Goal: Task Accomplishment & Management: Use online tool/utility

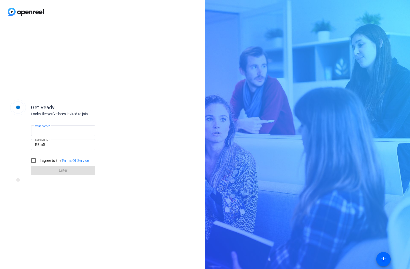
click at [58, 131] on input "Your name" at bounding box center [63, 131] width 56 height 6
type input "PSK"
click at [34, 156] on input "I agree to the Terms Of Service" at bounding box center [33, 160] width 10 height 10
checkbox input "true"
click at [43, 169] on span at bounding box center [63, 170] width 64 height 12
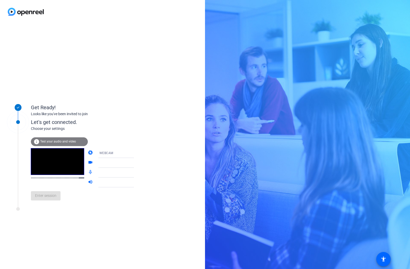
click at [88, 154] on mat-icon "camera" at bounding box center [91, 153] width 6 height 6
click at [66, 166] on video at bounding box center [57, 161] width 53 height 27
click at [136, 152] on icon at bounding box center [139, 153] width 6 height 6
click at [116, 172] on mat-option "DESKTOP" at bounding box center [112, 173] width 44 height 10
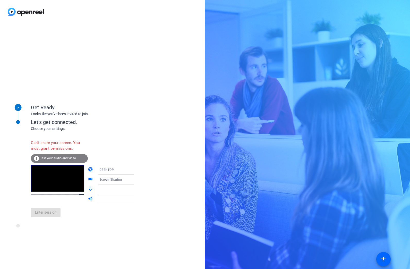
click at [121, 169] on div "DESKTOP" at bounding box center [118, 169] width 39 height 6
click at [120, 177] on mat-option "WEBCAM" at bounding box center [112, 179] width 44 height 10
click at [120, 177] on div at bounding box center [118, 179] width 39 height 6
click at [59, 185] on video at bounding box center [57, 178] width 53 height 27
click at [63, 160] on span "Test your audio and video" at bounding box center [58, 158] width 36 height 4
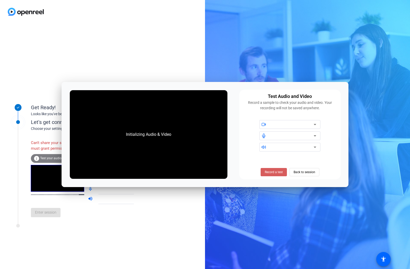
click at [281, 174] on span "Record a test" at bounding box center [274, 172] width 18 height 5
click at [299, 125] on div at bounding box center [292, 124] width 44 height 6
click at [313, 123] on icon at bounding box center [315, 124] width 6 height 6
click at [281, 170] on span "Stop Testing (6s)" at bounding box center [273, 172] width 23 height 5
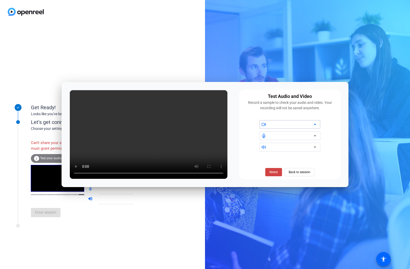
click at [314, 124] on icon at bounding box center [315, 124] width 6 height 6
click at [292, 171] on span "Back to session" at bounding box center [299, 172] width 22 height 10
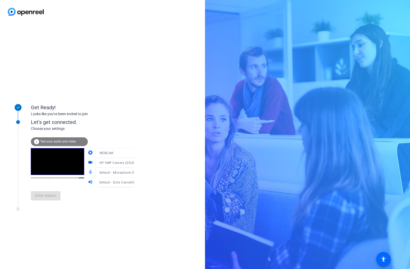
click at [148, 145] on div "Get Ready! Looks like you've been invited to join Let's get connected. Choose y…" at bounding box center [102, 145] width 205 height 245
click at [73, 141] on span "Test your audio and video" at bounding box center [58, 141] width 36 height 4
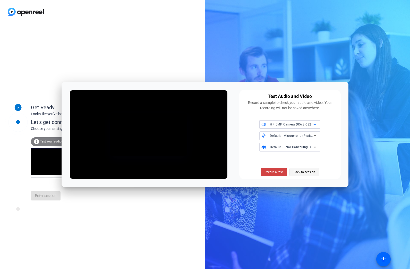
click at [291, 171] on span at bounding box center [304, 172] width 29 height 12
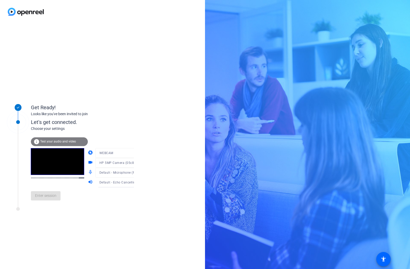
click at [56, 195] on div "Enter session" at bounding box center [87, 195] width 113 height 17
click at [119, 154] on mat-form-field "WEBCAM" at bounding box center [119, 153] width 49 height 10
click at [122, 171] on div at bounding box center [119, 171] width 49 height 6
click at [116, 183] on span "Default - Echo Cancelling Speakerphone (Jabra SPEAK 510 USB) (0b0e:0422)" at bounding box center [157, 182] width 117 height 4
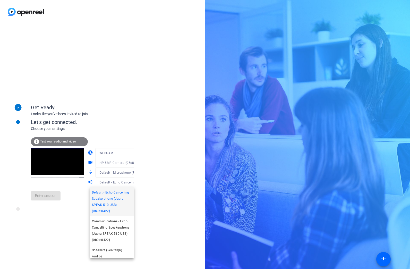
click at [69, 198] on div at bounding box center [205, 134] width 410 height 269
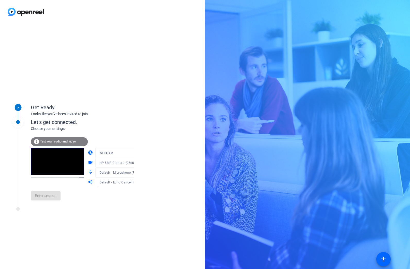
click at [56, 198] on div "Enter session" at bounding box center [87, 195] width 113 height 17
click at [63, 158] on video at bounding box center [57, 161] width 53 height 27
click at [73, 136] on div "info Test your audio and video camera WEBCAM videocam HP 5MP Camera (05c8:082f)…" at bounding box center [87, 167] width 113 height 73
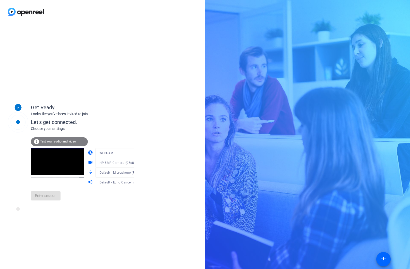
click at [72, 138] on div "info Test your audio and video" at bounding box center [59, 141] width 57 height 9
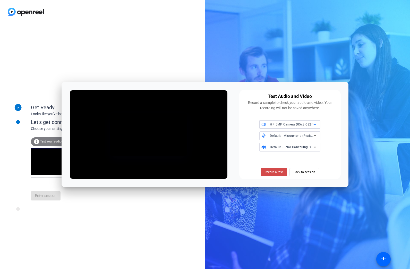
click at [281, 172] on span "Record a test" at bounding box center [274, 172] width 18 height 5
click at [281, 172] on span "Stop Testing" at bounding box center [273, 172] width 17 height 5
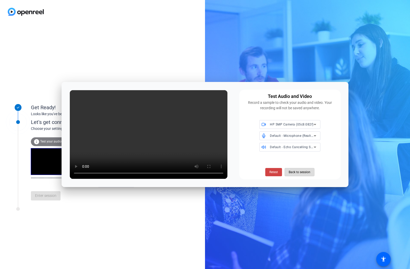
click at [295, 172] on span "Back to session" at bounding box center [299, 172] width 22 height 10
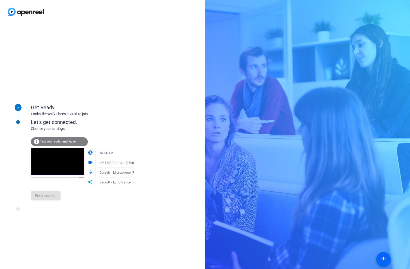
click at [45, 199] on div "Enter session" at bounding box center [87, 195] width 113 height 17
click at [50, 195] on div "Enter session" at bounding box center [87, 195] width 113 height 17
click at [62, 175] on video at bounding box center [57, 161] width 53 height 27
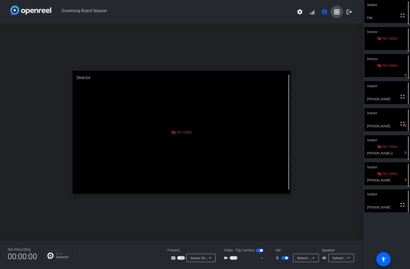
click at [335, 13] on mat-icon "grid_on" at bounding box center [337, 12] width 6 height 6
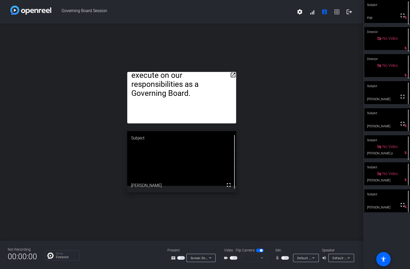
click at [98, 153] on div "open_in_new First, to those who completed the Survey—thank you. You shared with…" at bounding box center [181, 132] width 363 height 217
